Goal: Task Accomplishment & Management: Manage account settings

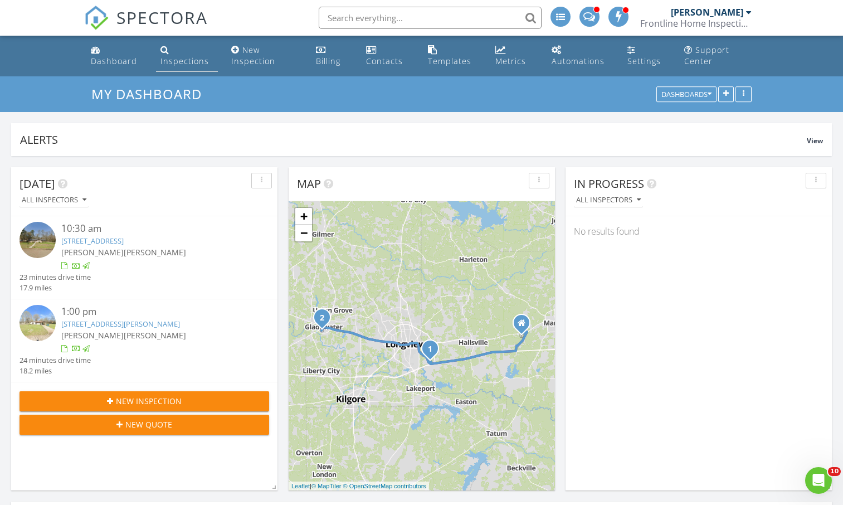
click at [182, 53] on link "Inspections" at bounding box center [187, 56] width 62 height 32
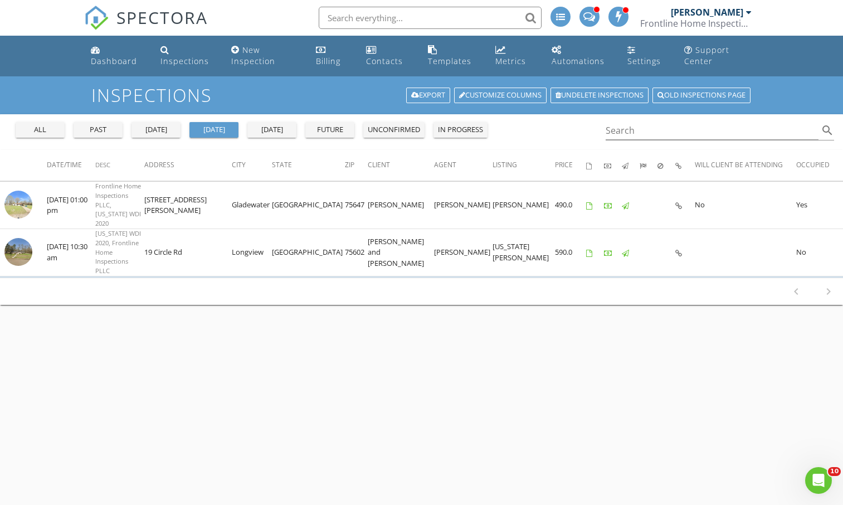
click at [393, 134] on div "unconfirmed" at bounding box center [394, 129] width 52 height 11
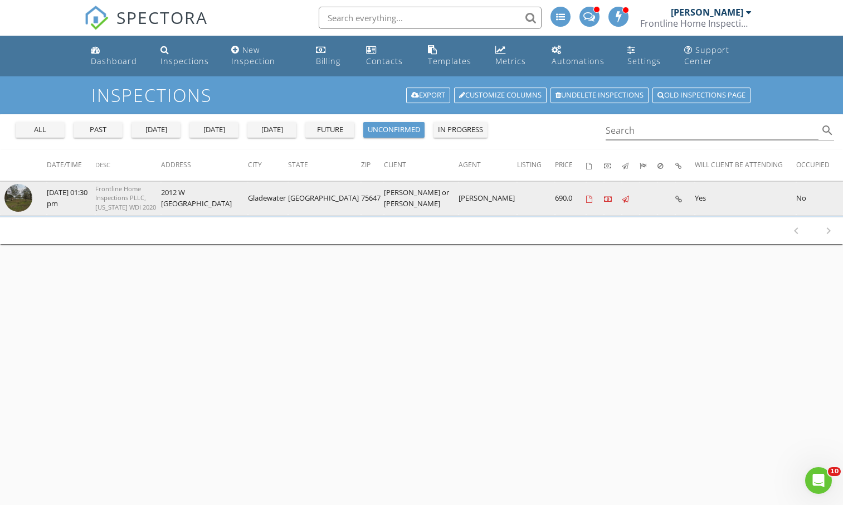
click at [20, 194] on img at bounding box center [18, 198] width 28 height 28
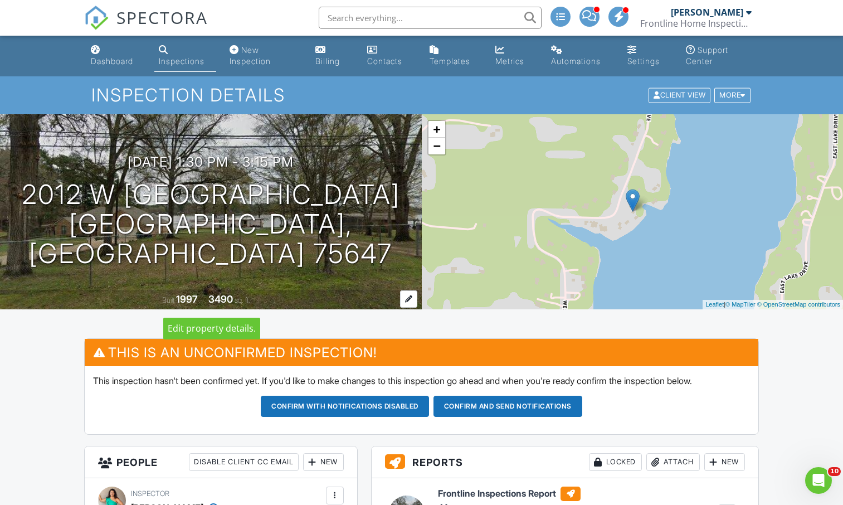
click at [408, 297] on div at bounding box center [408, 298] width 17 height 17
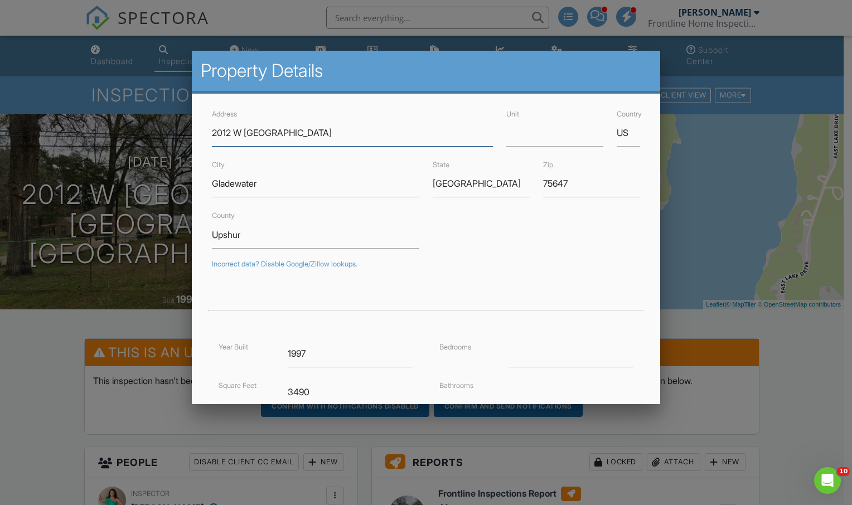
scroll to position [62, 0]
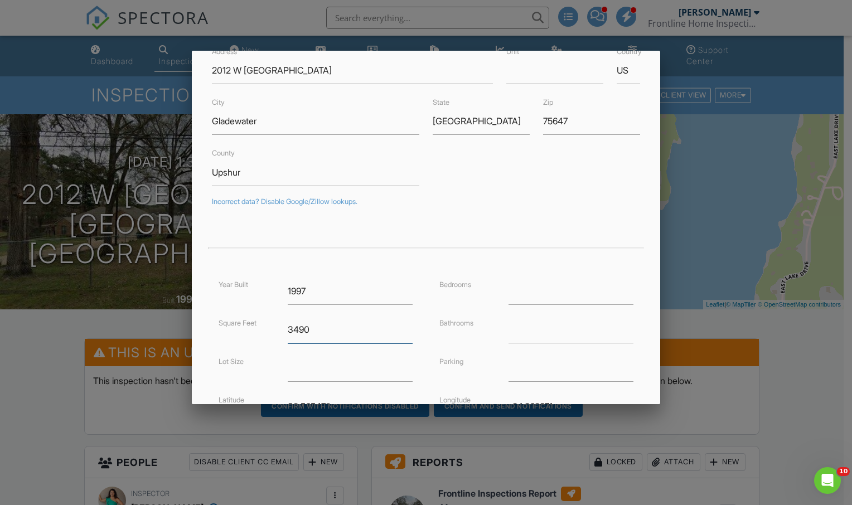
drag, startPoint x: 316, startPoint y: 333, endPoint x: 258, endPoint y: 325, distance: 57.9
click at [258, 325] on div "Square Feet 3490" at bounding box center [315, 329] width 207 height 27
type input "2092"
click at [210, 274] on form "Address 2012 W Lake Dr Unit Country US City Gladewater State TX Zip 75647 Count…" at bounding box center [426, 283] width 442 height 477
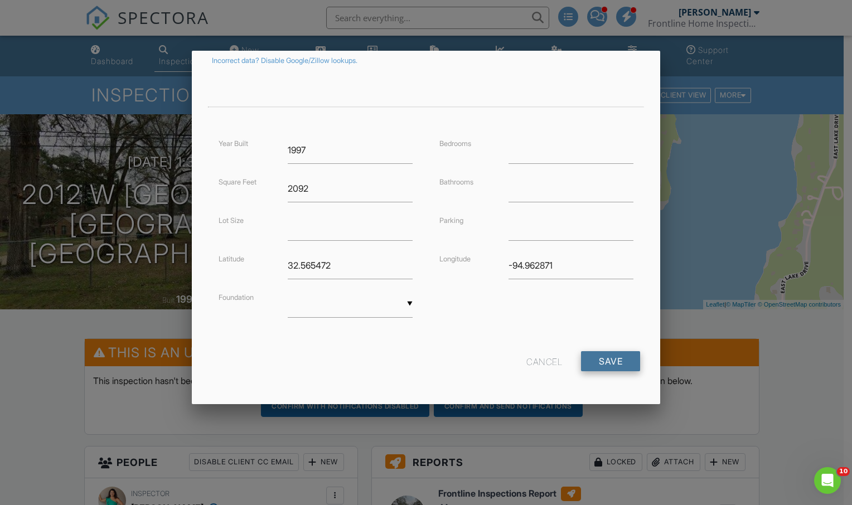
click at [601, 364] on input "Save" at bounding box center [610, 361] width 59 height 20
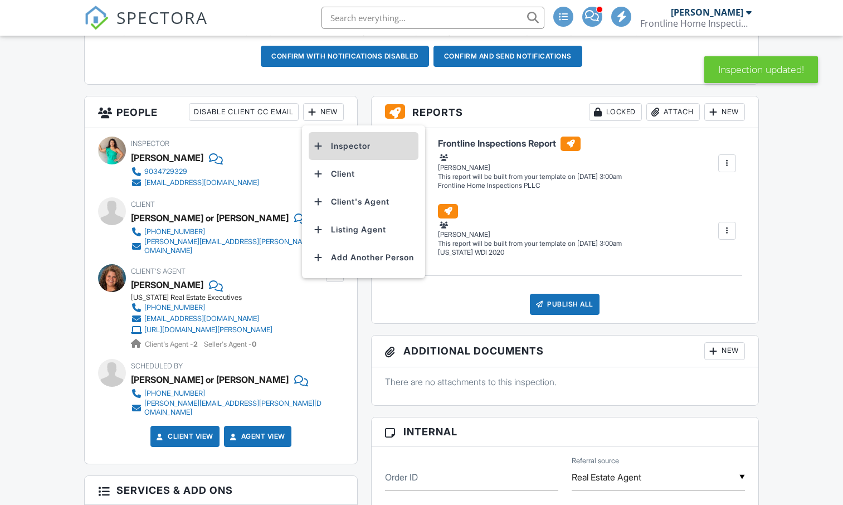
click at [342, 147] on li "Inspector" at bounding box center [364, 146] width 110 height 28
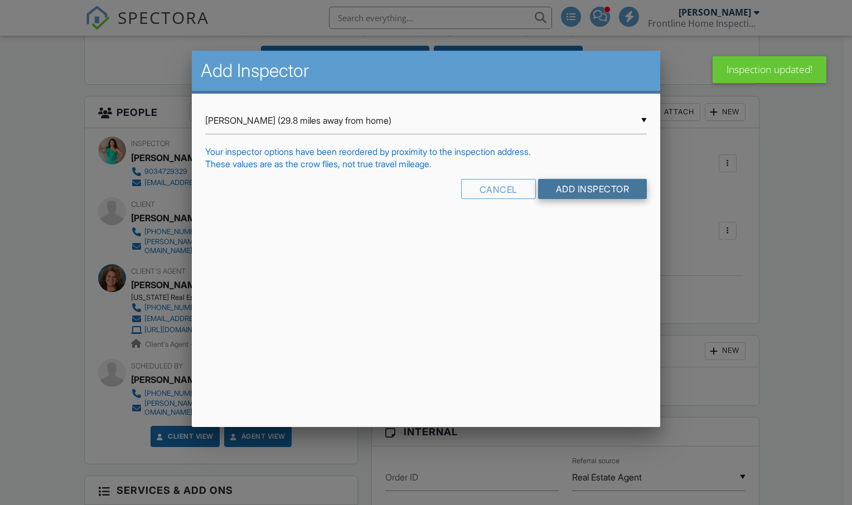
click at [573, 195] on input "Add Inspector" at bounding box center [592, 189] width 109 height 20
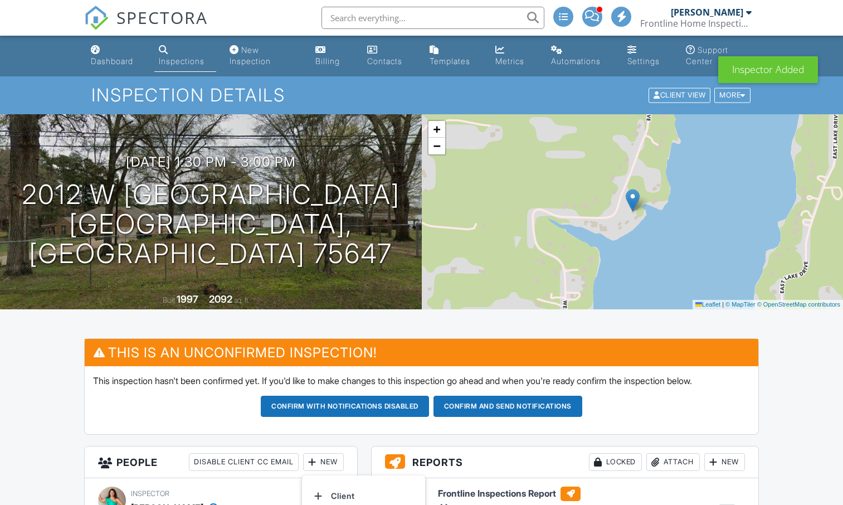
scroll to position [173, 0]
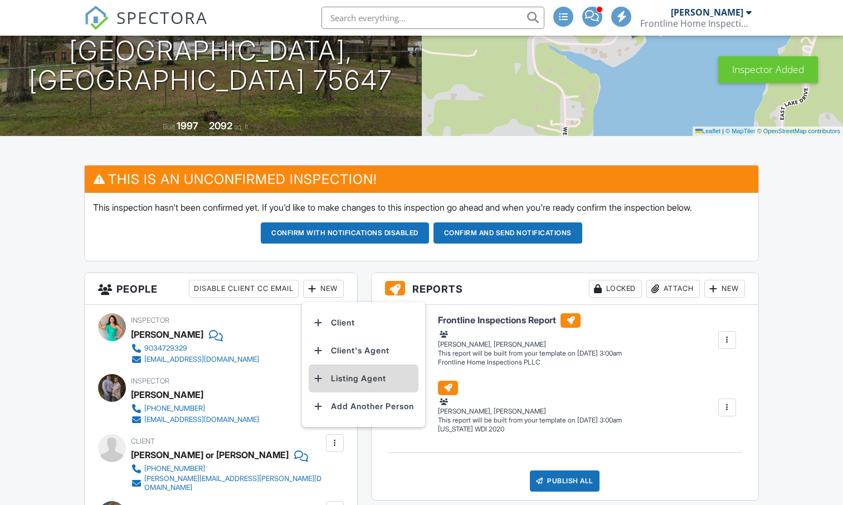
click at [345, 381] on li "Listing Agent" at bounding box center [364, 379] width 110 height 28
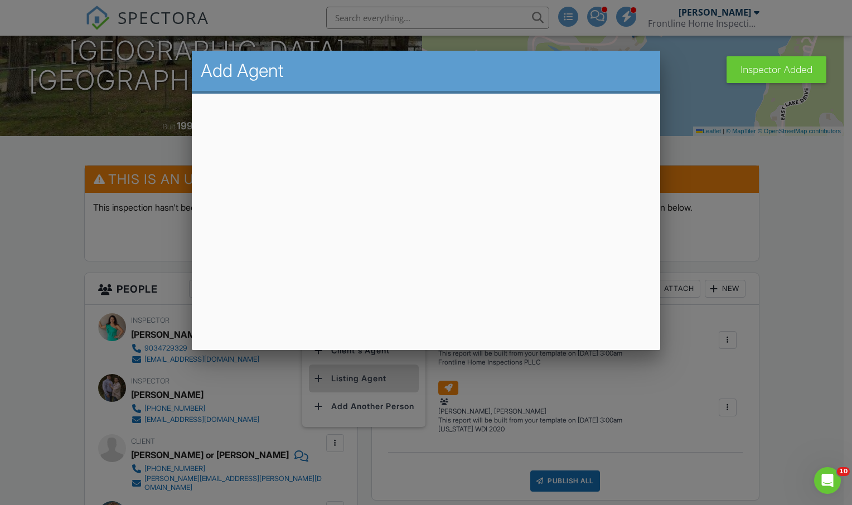
scroll to position [0, 0]
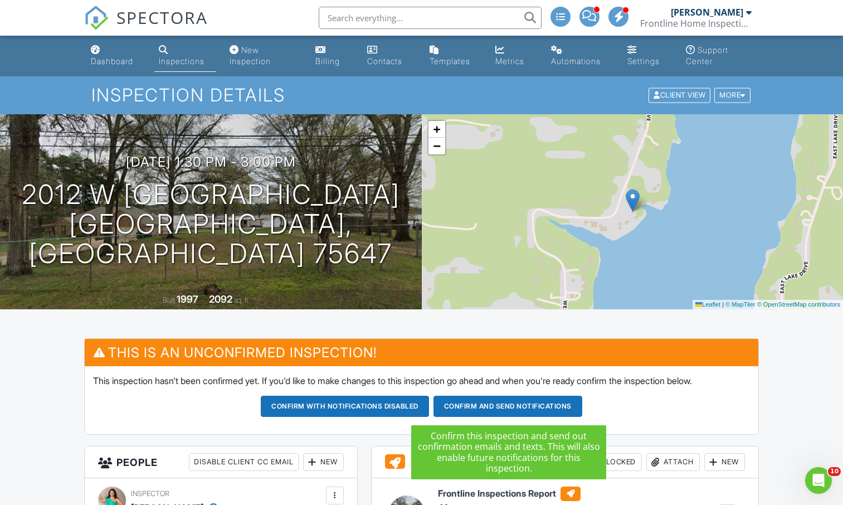
click at [429, 405] on button "Confirm and send notifications" at bounding box center [345, 406] width 168 height 21
